Goal: Task Accomplishment & Management: Manage account settings

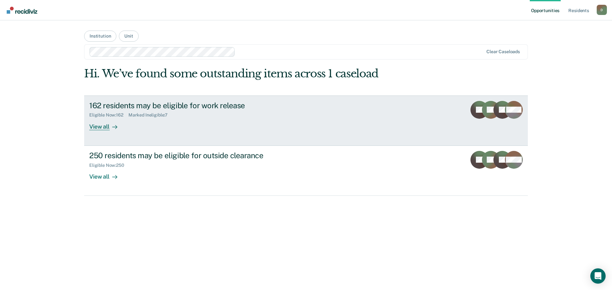
click at [124, 125] on div "View all" at bounding box center [107, 124] width 36 height 12
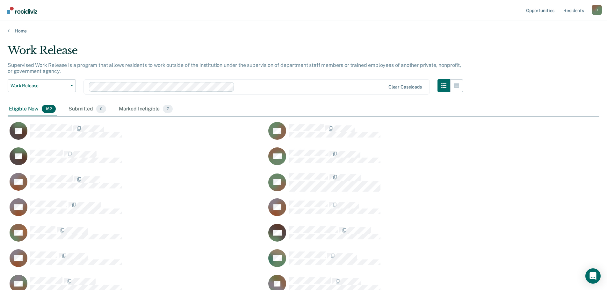
scroll to position [2136, 587]
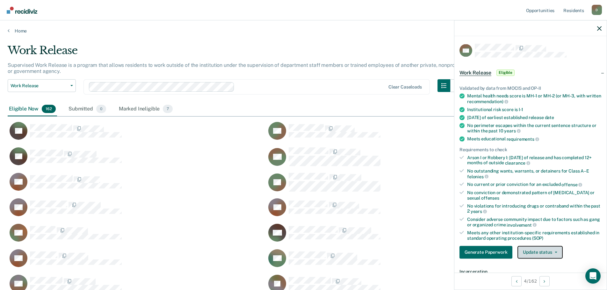
click at [542, 250] on button "Update status" at bounding box center [540, 252] width 45 height 13
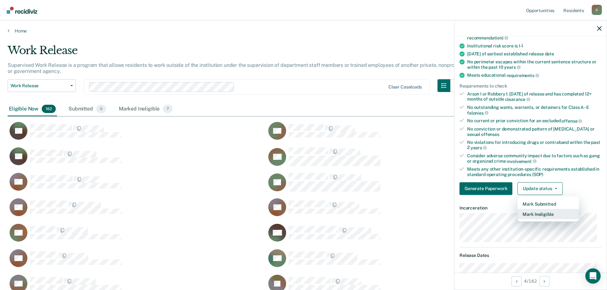
click at [550, 213] on button "Mark Ineligible" at bounding box center [549, 214] width 62 height 10
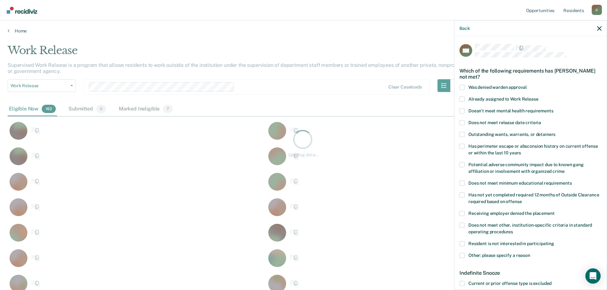
scroll to position [194, 587]
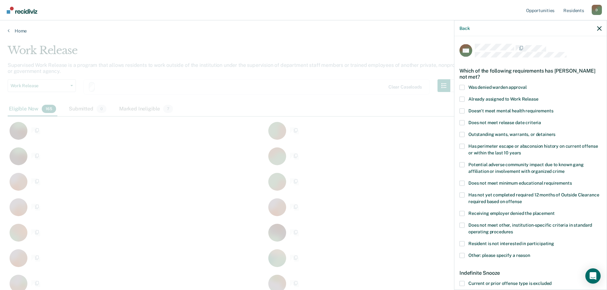
click at [462, 254] on span at bounding box center [462, 255] width 5 height 5
click at [530, 253] on input "Other: please specify a reason" at bounding box center [530, 253] width 0 height 0
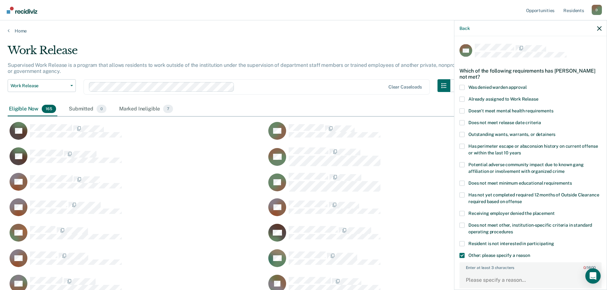
scroll to position [64, 0]
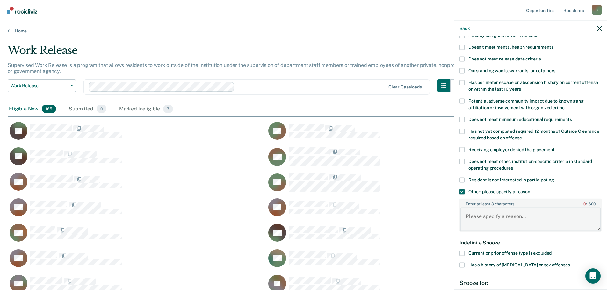
click at [477, 214] on textarea "Enter at least 3 characters 0 / 1600" at bounding box center [530, 220] width 141 height 24
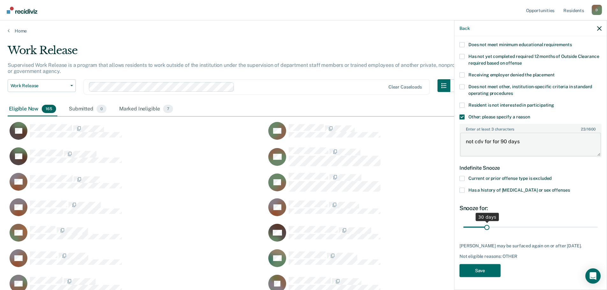
type textarea "not cdv for for 90 days"
click at [486, 223] on input "range" at bounding box center [530, 227] width 134 height 11
type input "35"
click at [489, 222] on input "range" at bounding box center [530, 227] width 134 height 11
click at [488, 273] on button "Save" at bounding box center [480, 270] width 41 height 13
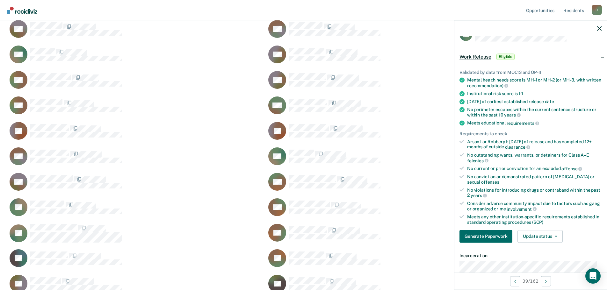
scroll to position [0, 0]
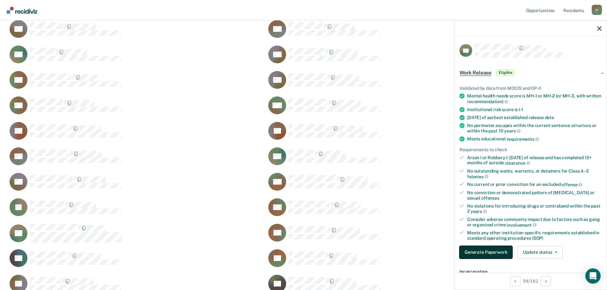
click at [492, 247] on button "Generate Paperwork" at bounding box center [486, 252] width 53 height 13
